Goal: Transaction & Acquisition: Register for event/course

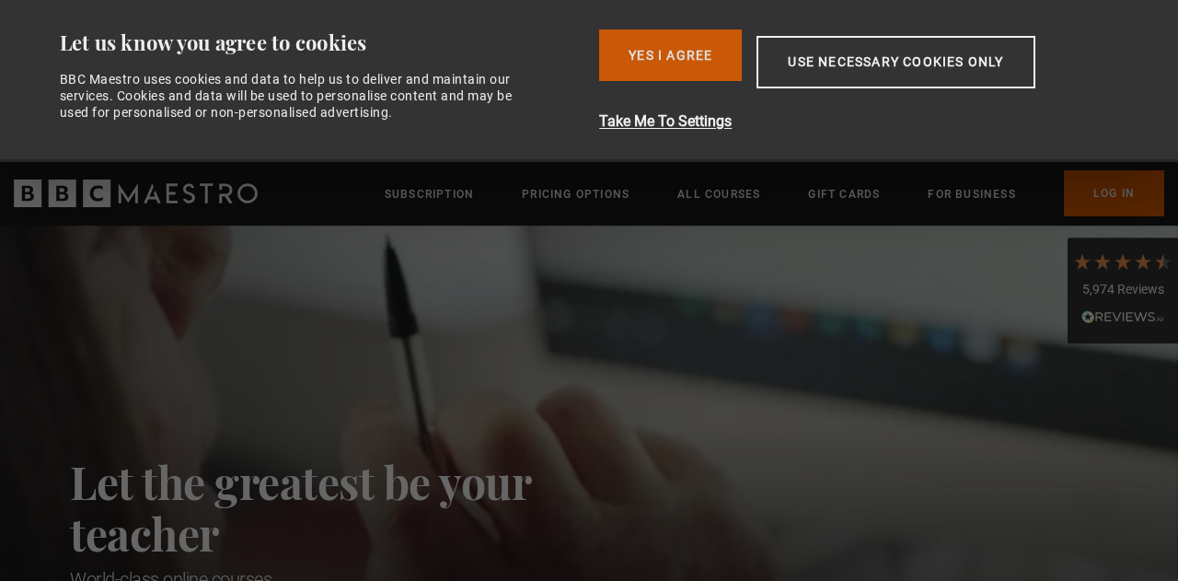
click at [689, 68] on button "Yes I Agree" at bounding box center [670, 55] width 143 height 52
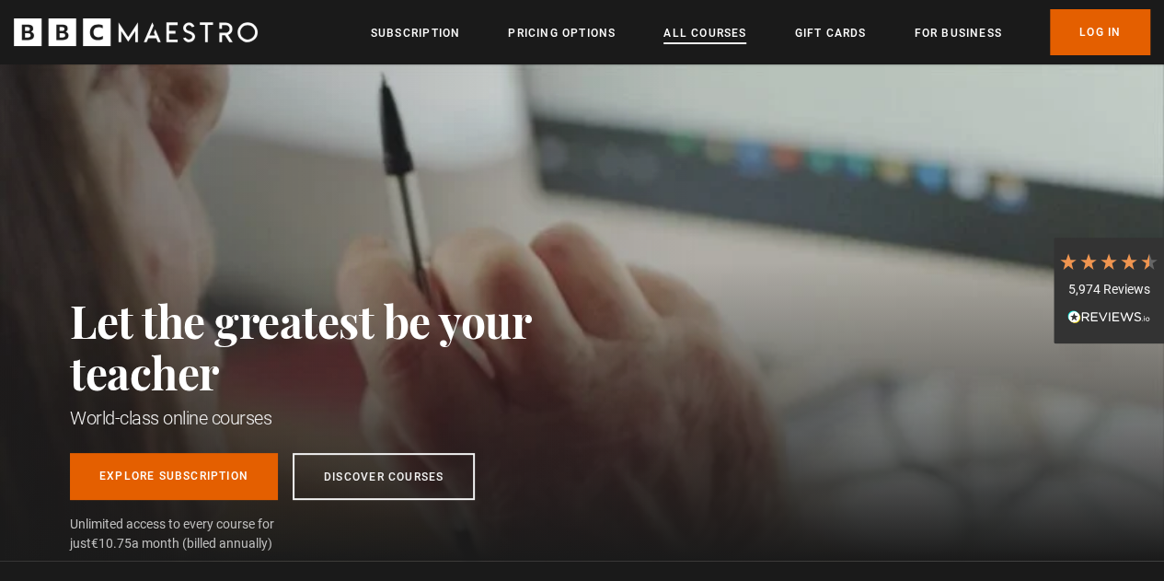
click at [704, 29] on link "All Courses" at bounding box center [705, 33] width 83 height 18
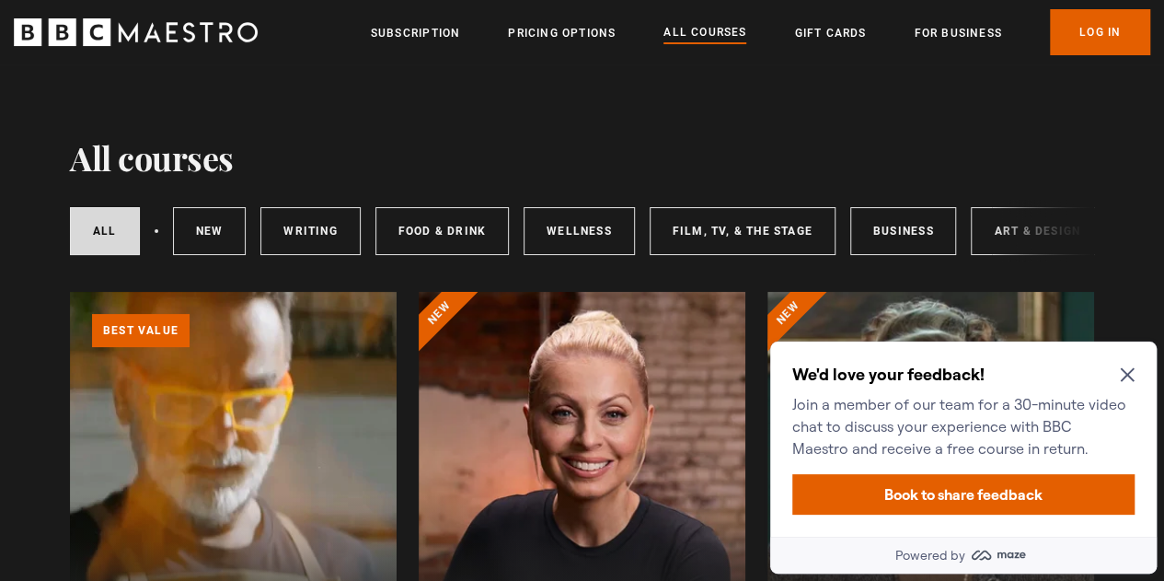
click at [1129, 371] on icon "Close Maze Prompt" at bounding box center [1127, 374] width 15 height 15
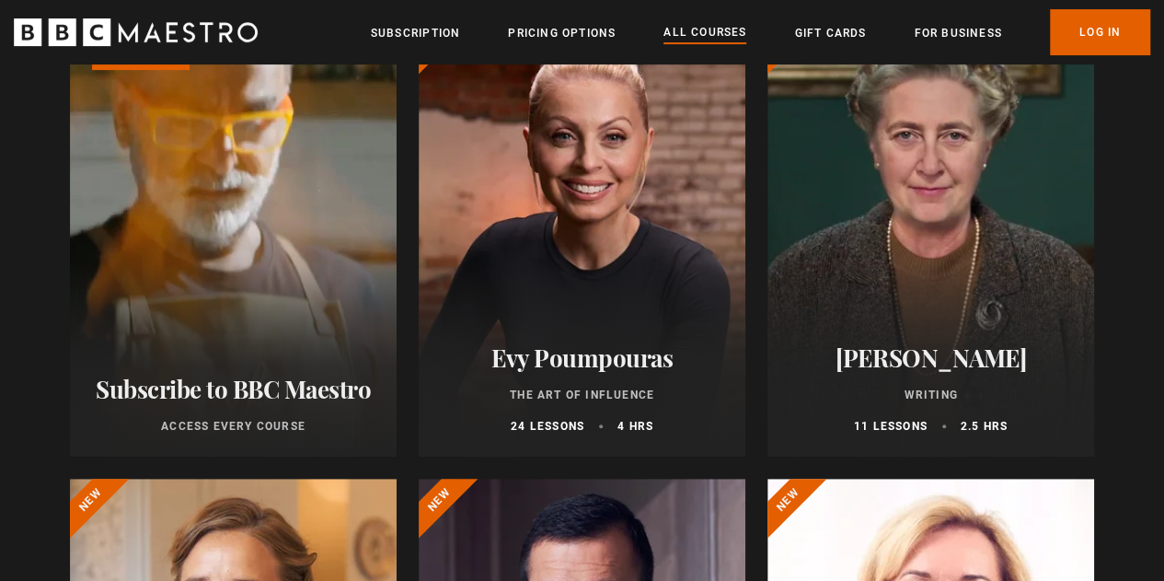
scroll to position [276, 0]
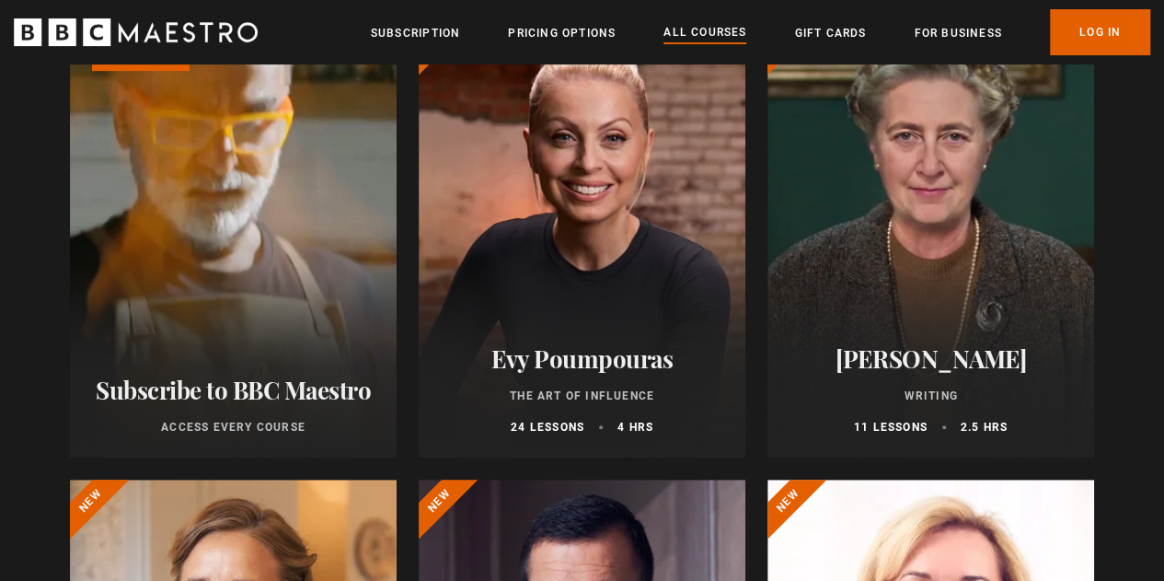
click at [621, 317] on div at bounding box center [582, 237] width 327 height 442
click at [631, 329] on div at bounding box center [582, 237] width 327 height 442
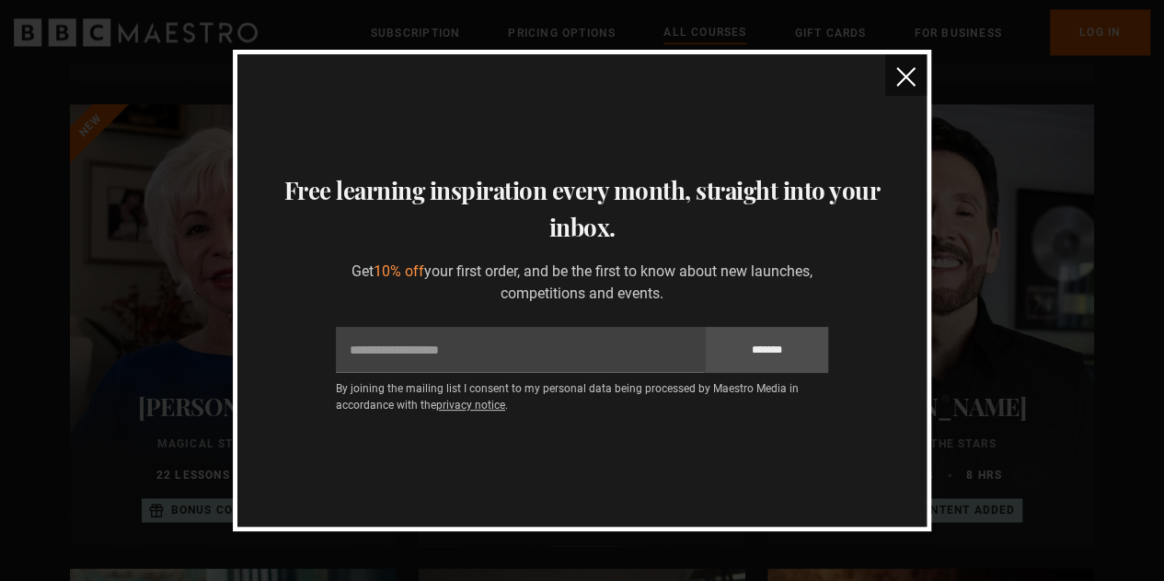
scroll to position [828, 0]
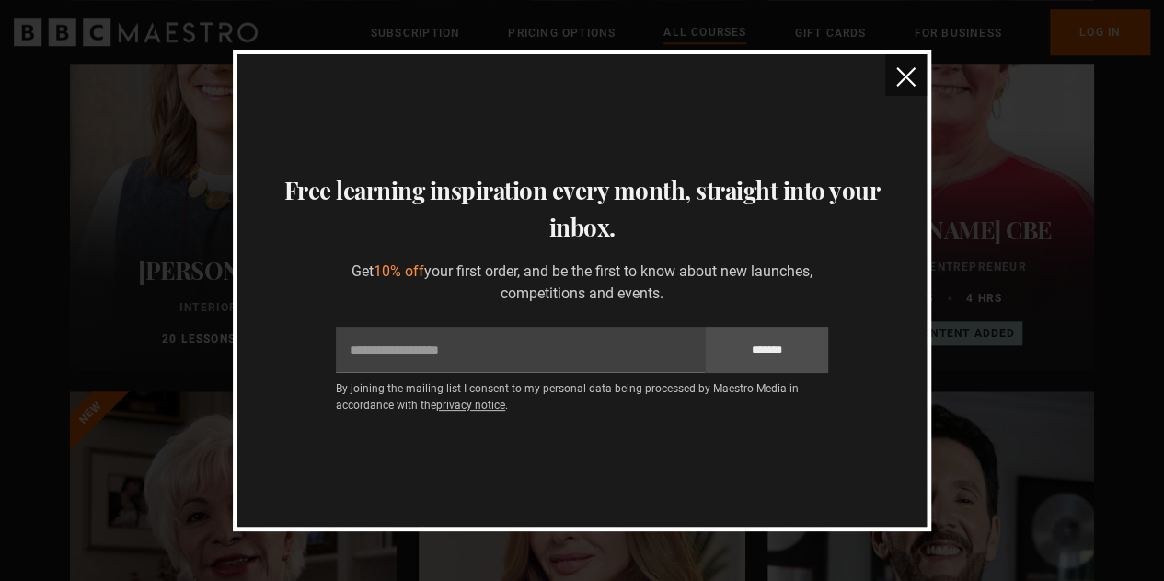
click at [904, 82] on img "close" at bounding box center [905, 76] width 19 height 19
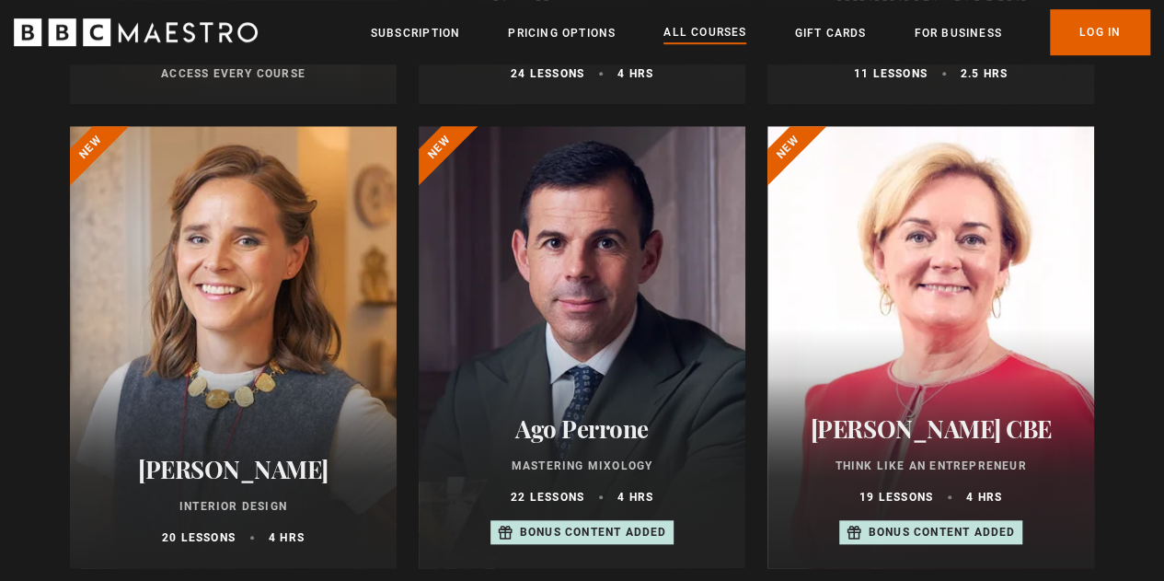
scroll to position [644, 0]
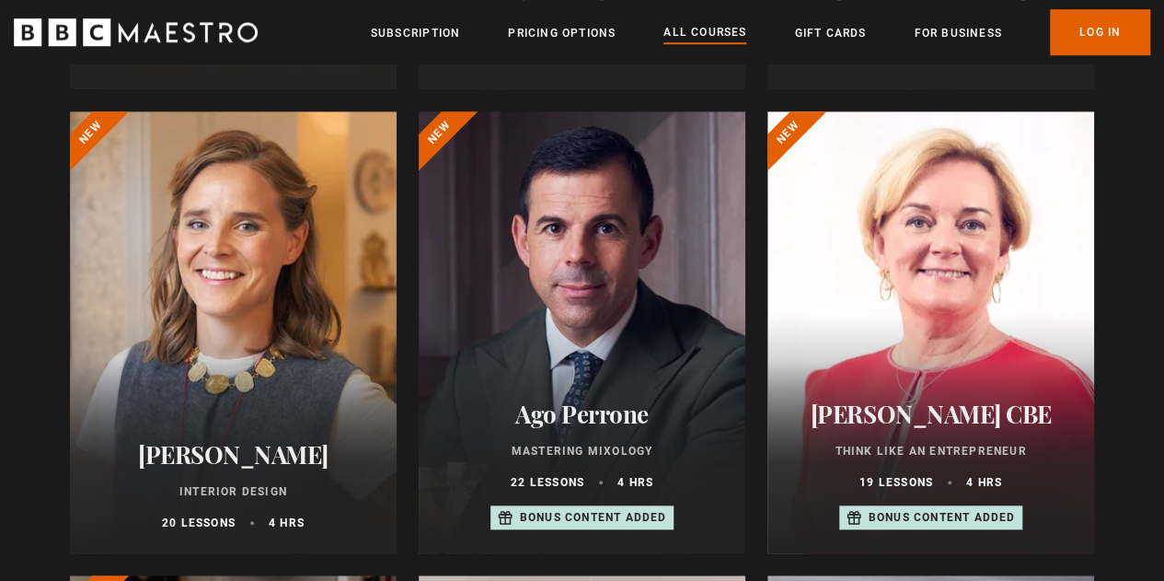
click at [939, 297] on div at bounding box center [931, 332] width 327 height 442
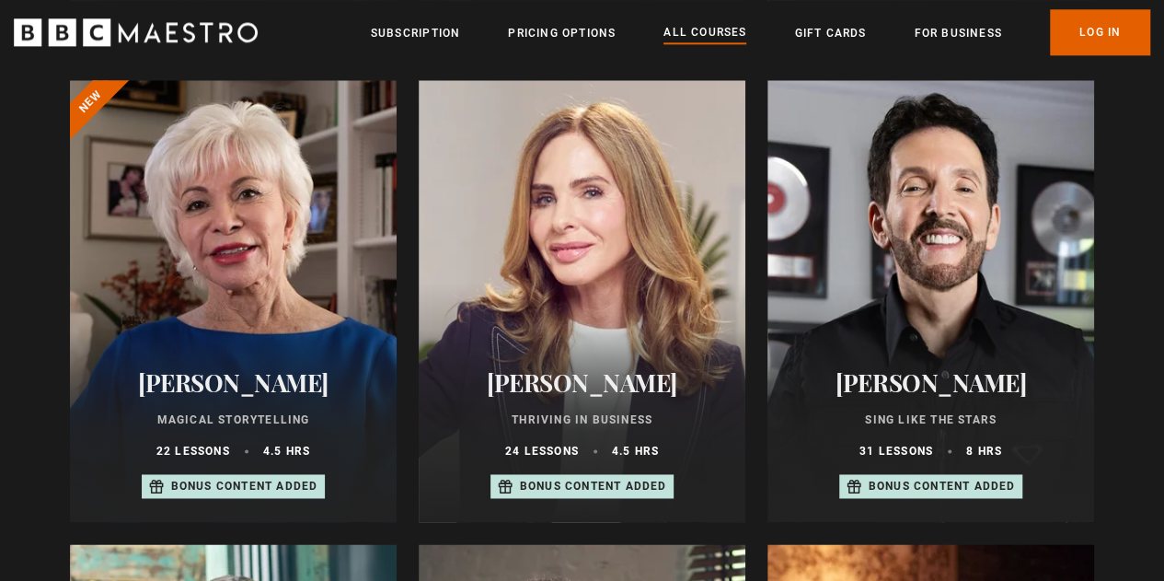
scroll to position [1196, 0]
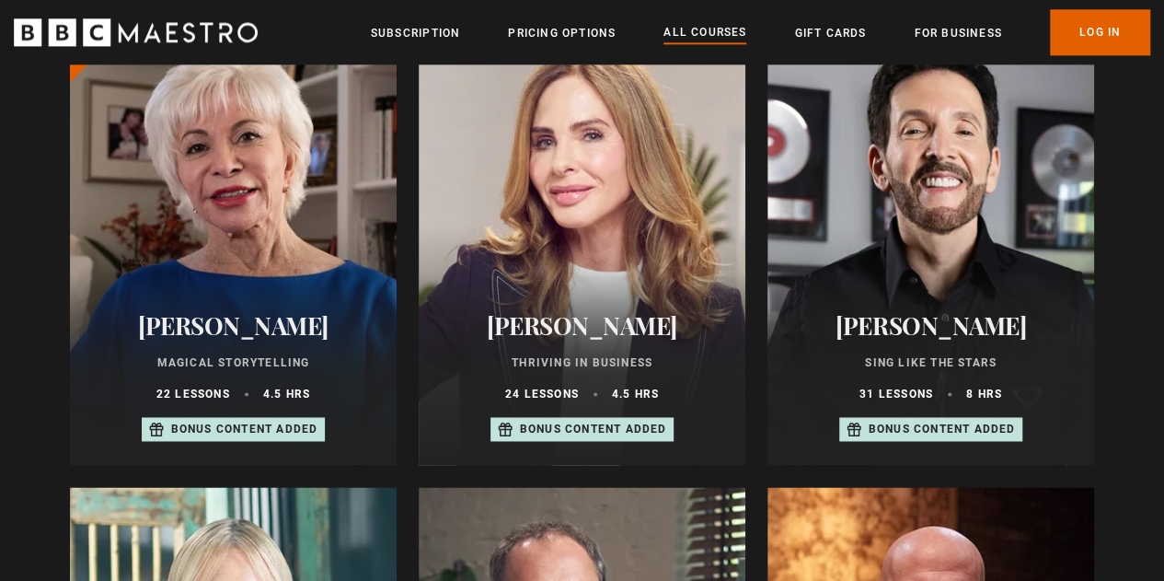
click at [302, 239] on div at bounding box center [233, 244] width 327 height 442
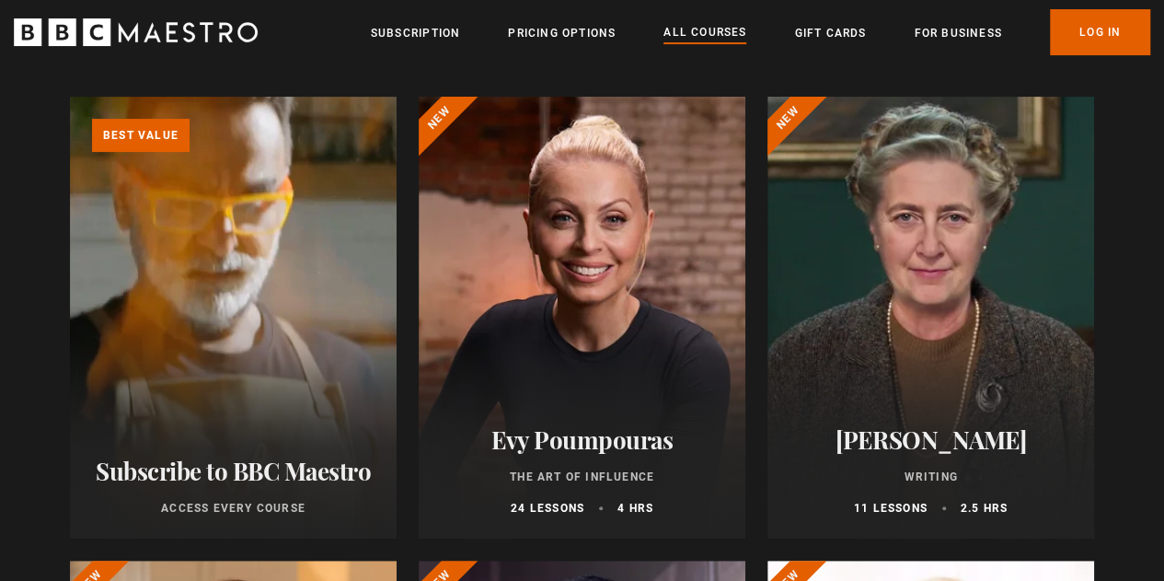
scroll to position [92, 0]
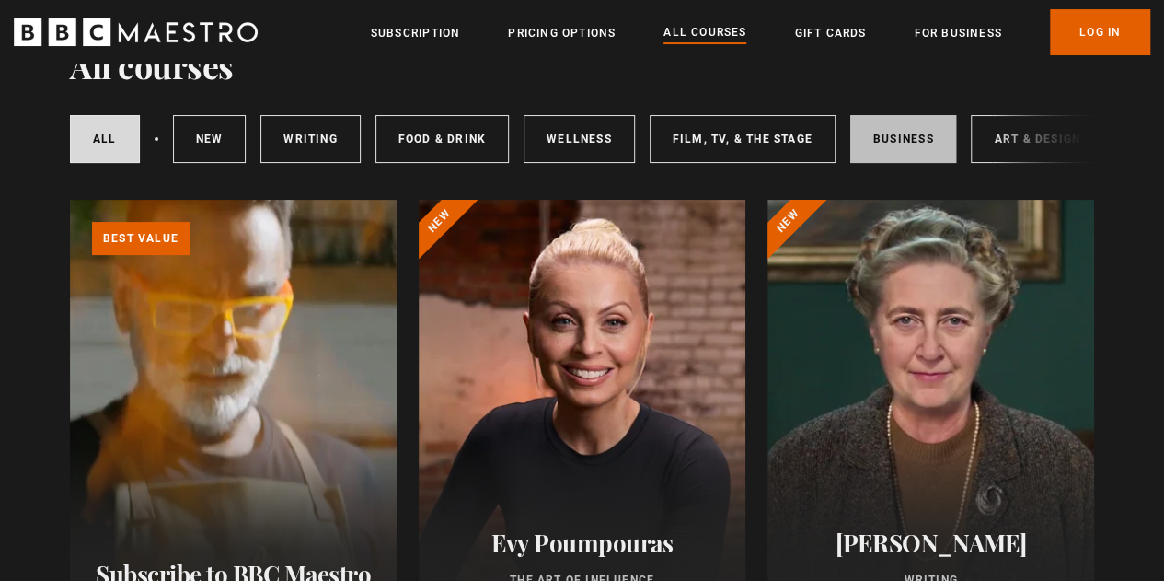
click at [907, 143] on link "Business" at bounding box center [903, 139] width 107 height 48
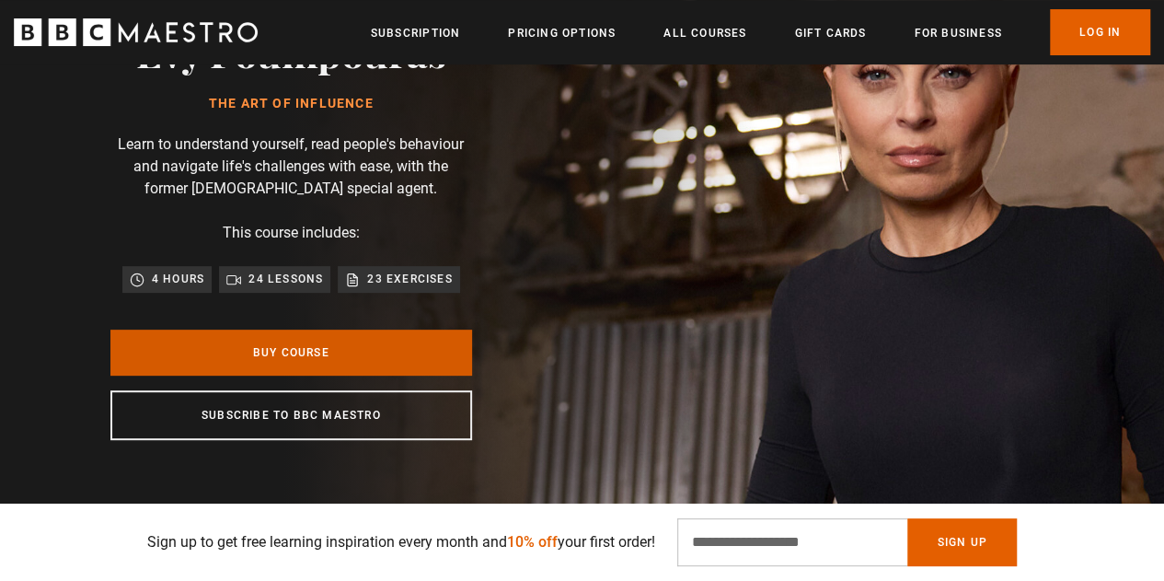
click at [406, 348] on link "Buy Course" at bounding box center [291, 352] width 362 height 46
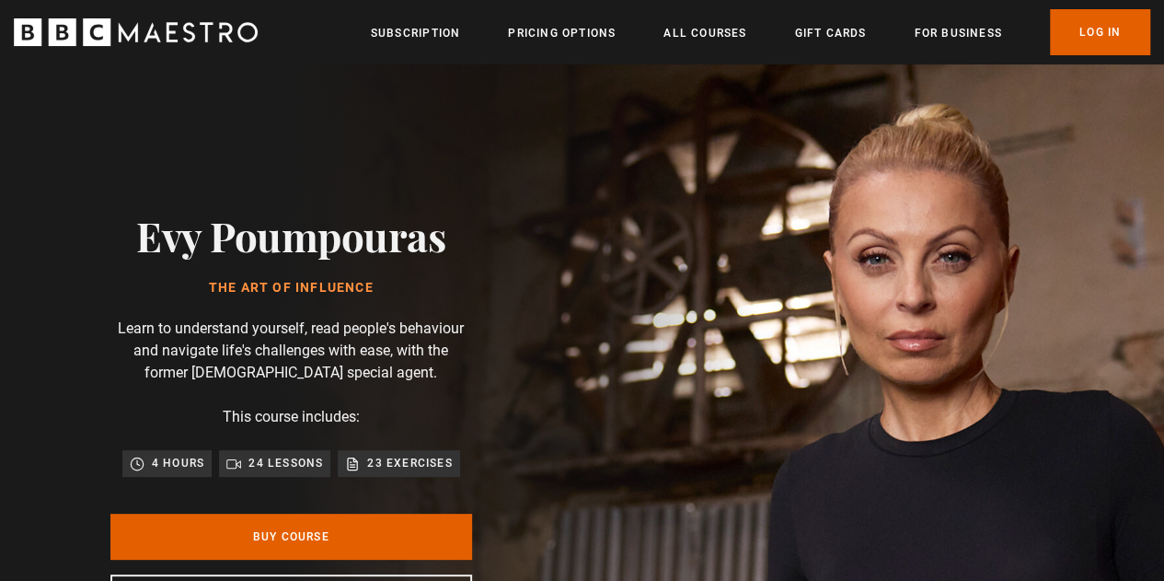
scroll to position [0, 234]
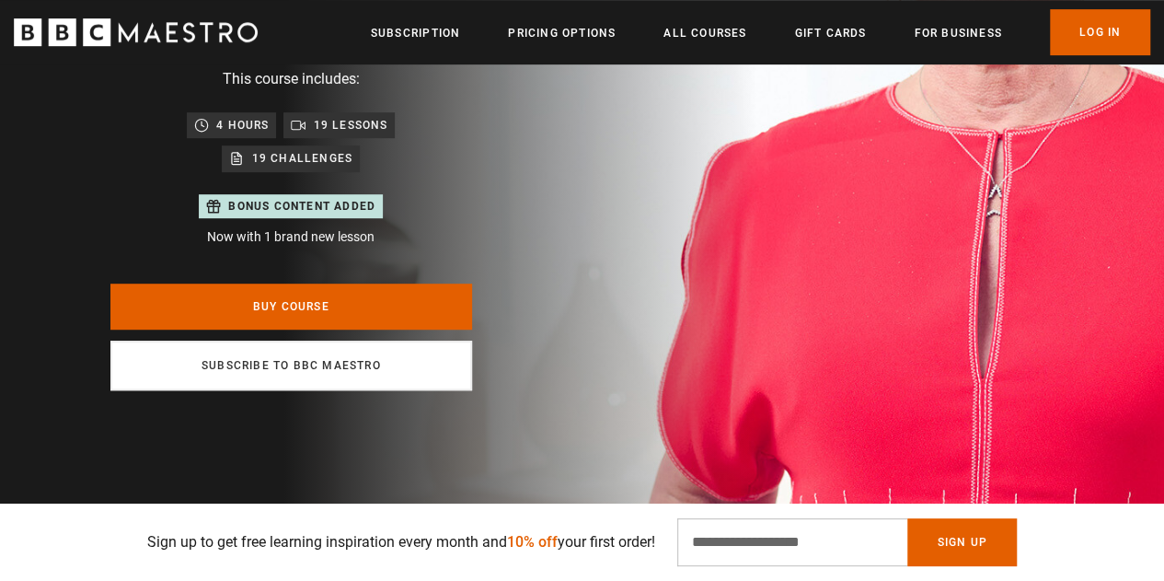
scroll to position [460, 0]
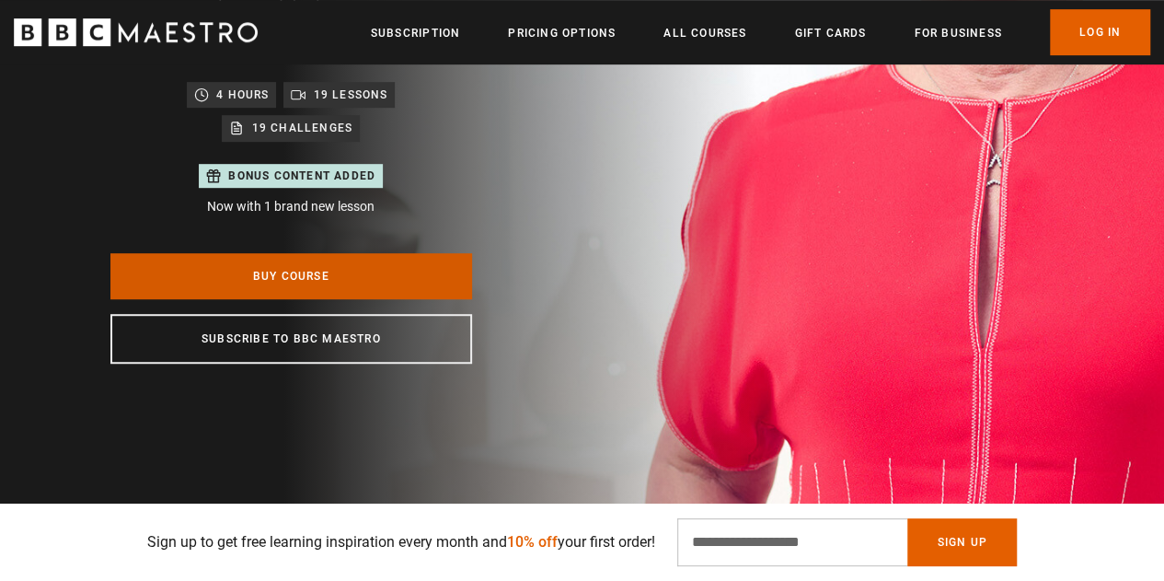
click at [318, 253] on link "Buy Course" at bounding box center [291, 276] width 362 height 46
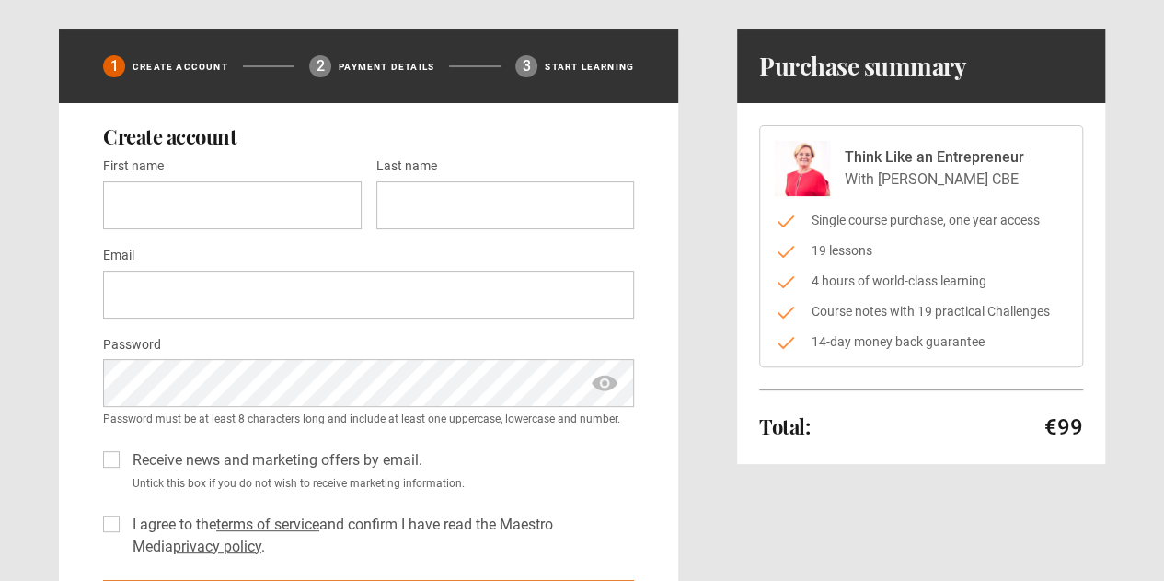
scroll to position [92, 0]
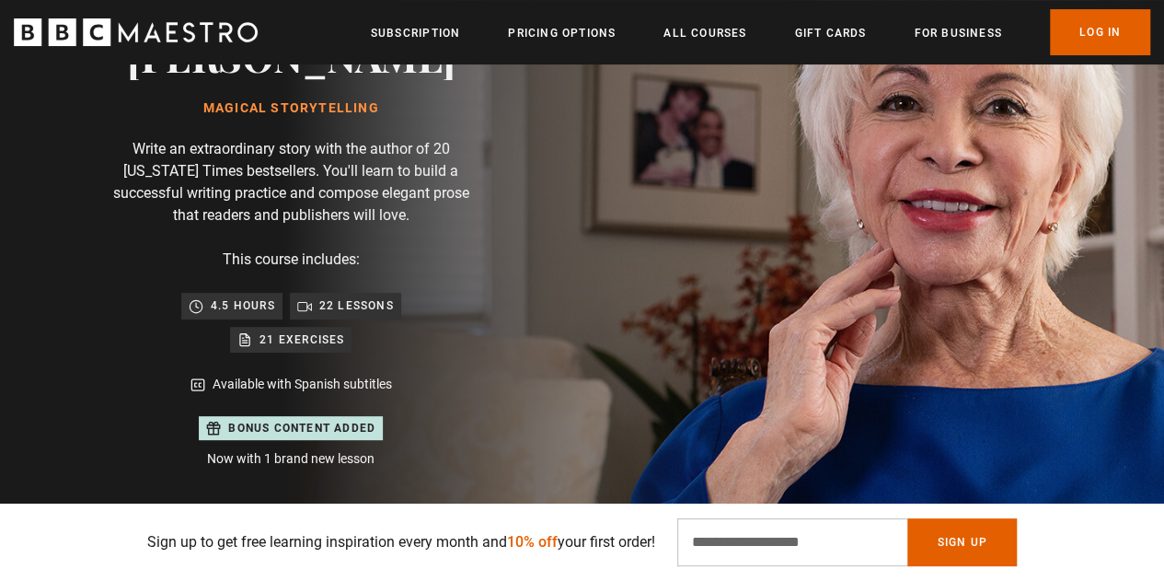
scroll to position [368, 0]
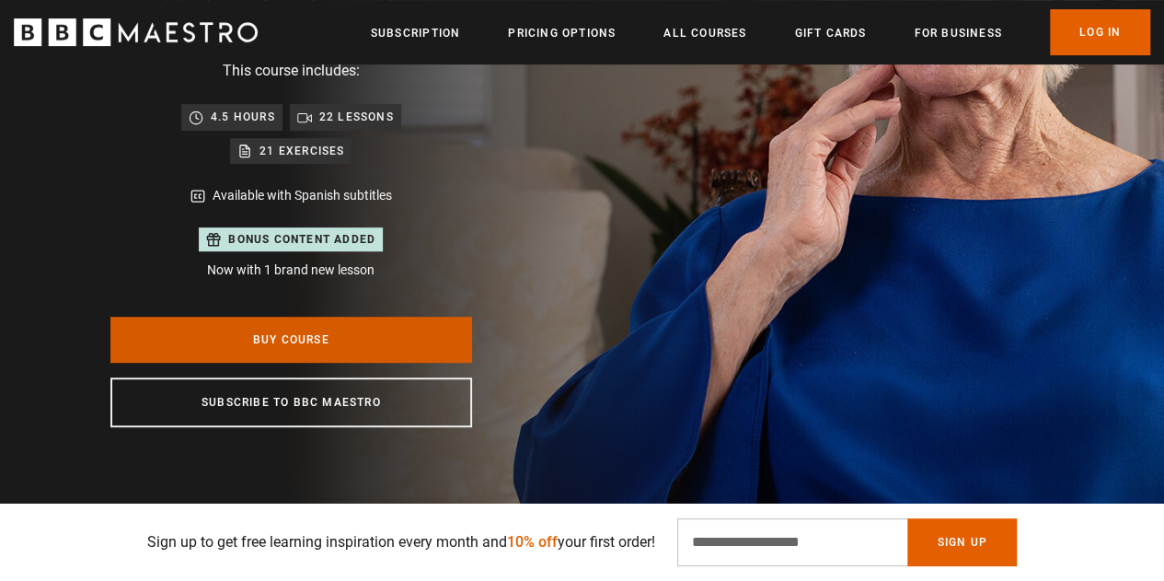
click at [412, 325] on link "Buy Course" at bounding box center [291, 340] width 362 height 46
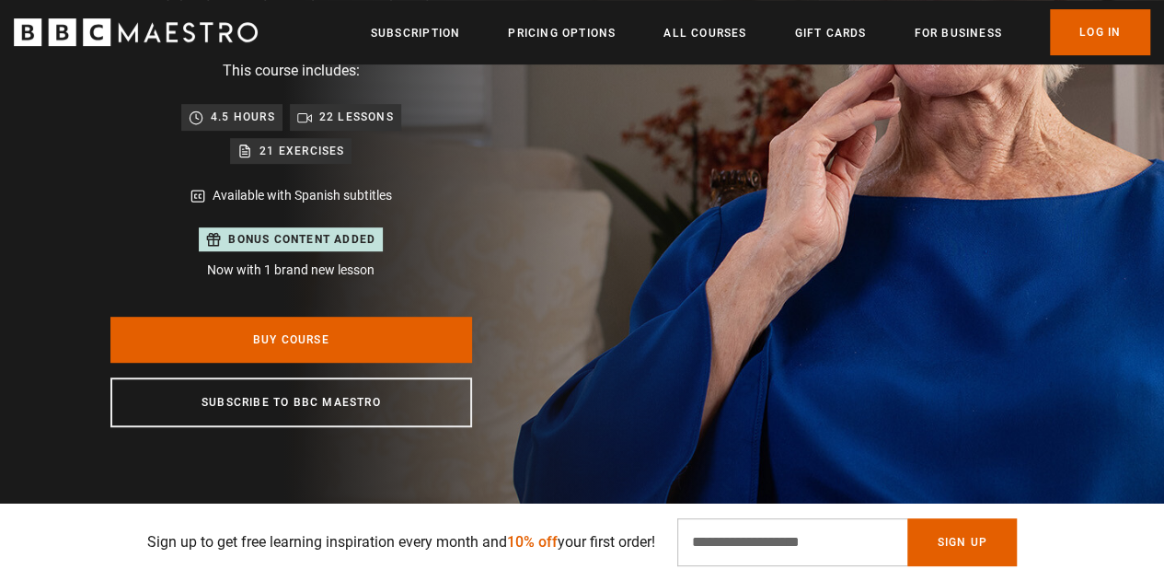
scroll to position [0, 2807]
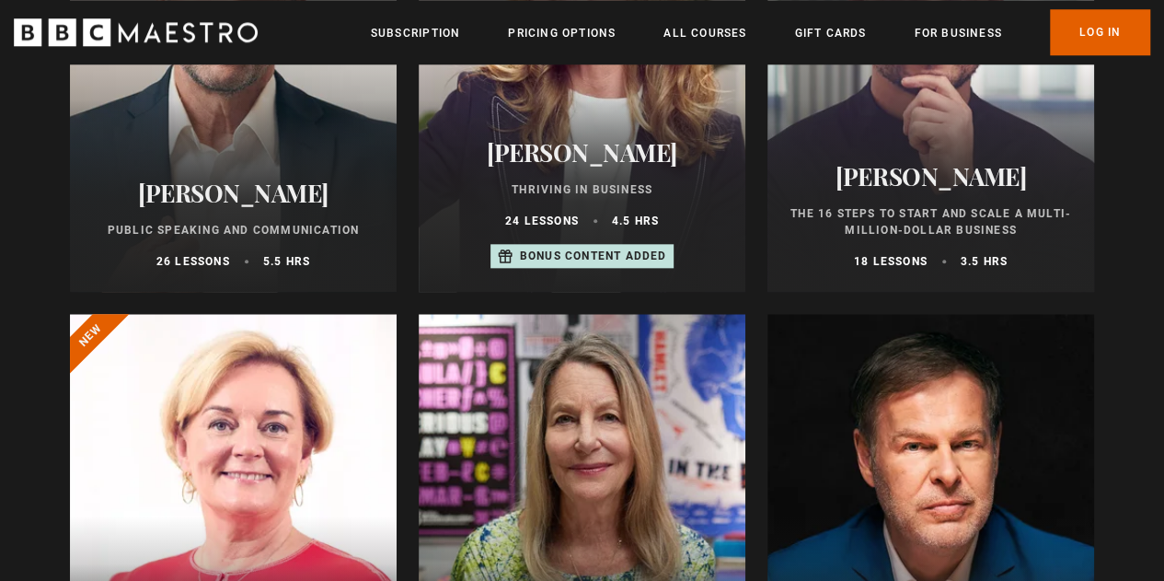
scroll to position [1104, 0]
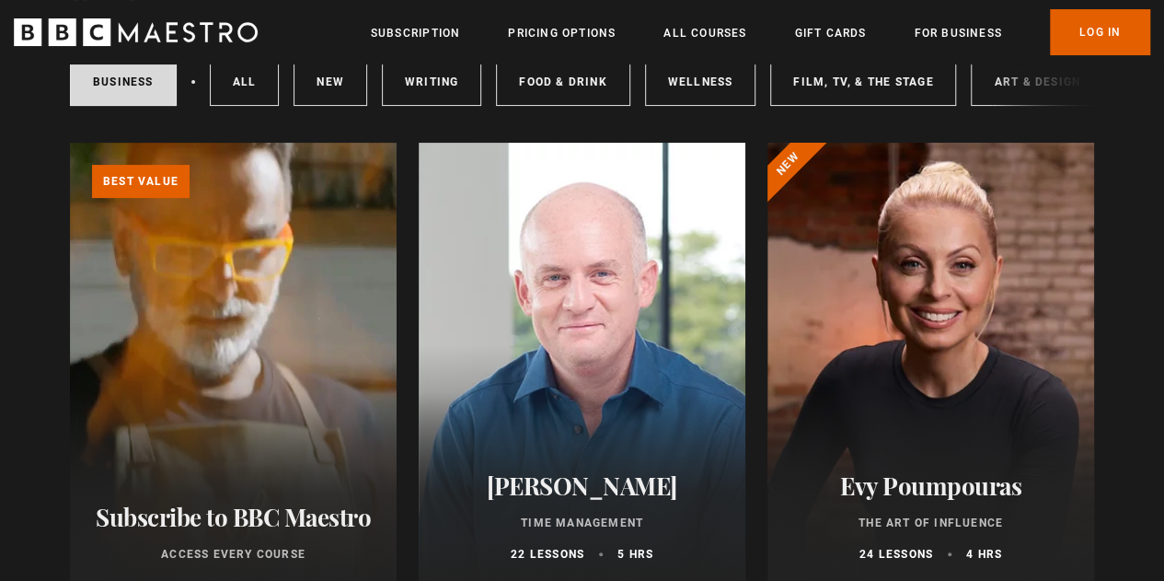
scroll to position [184, 0]
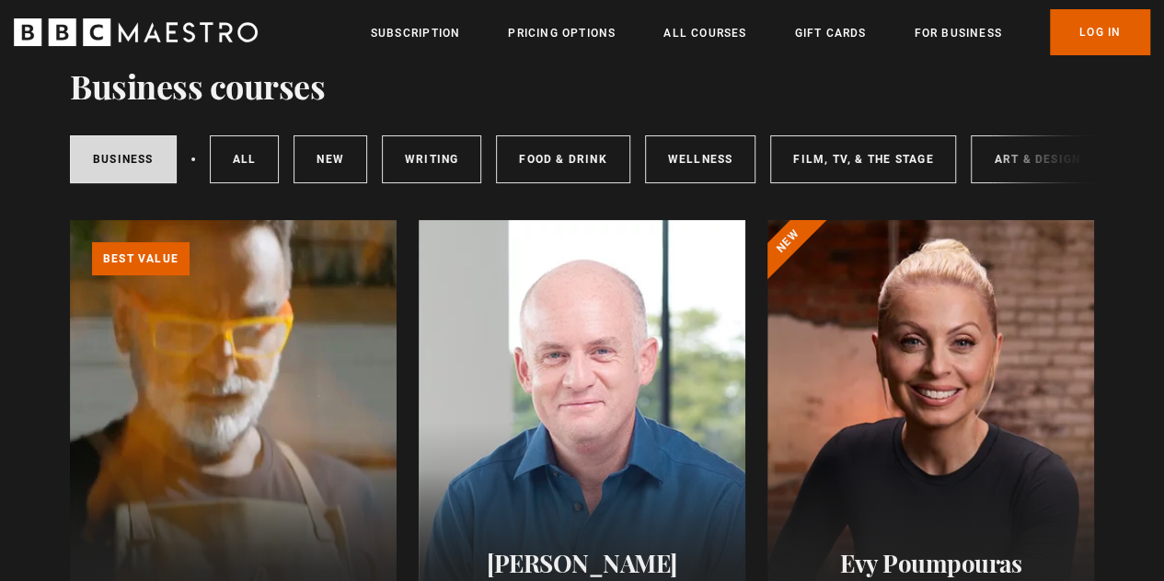
scroll to position [0, 0]
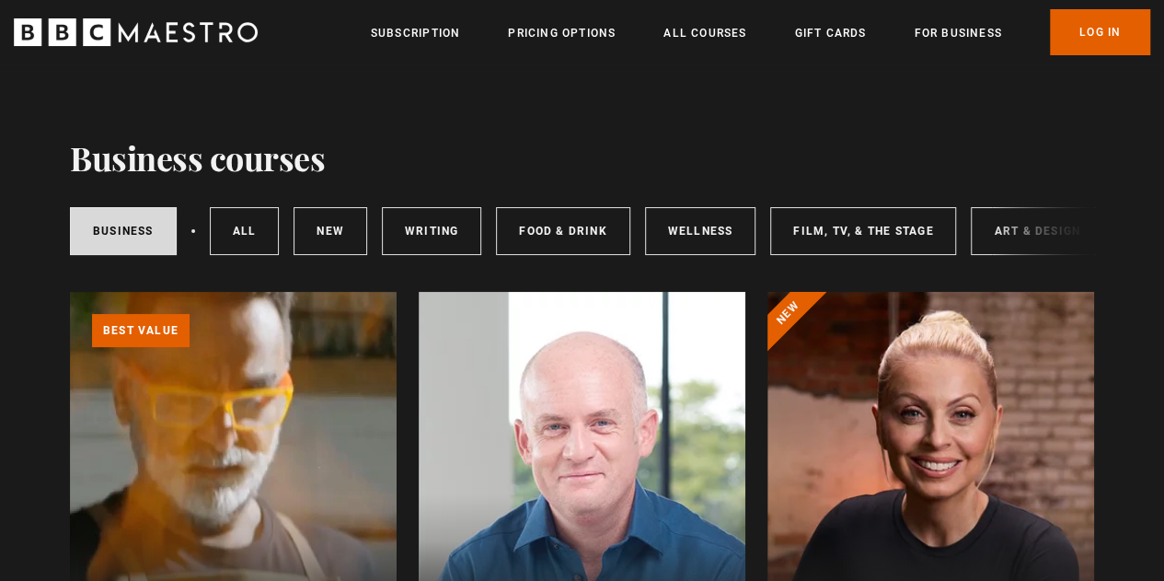
click at [156, 38] on icon "BBC Maestro" at bounding box center [152, 31] width 17 height 19
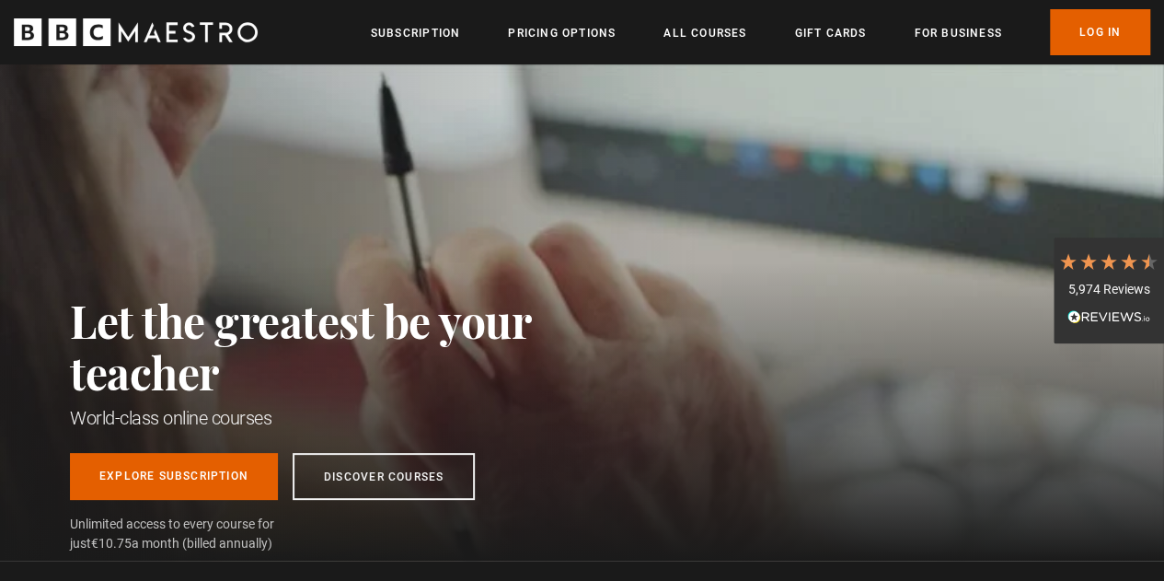
scroll to position [0, 3041]
